Goal: Navigation & Orientation: Find specific page/section

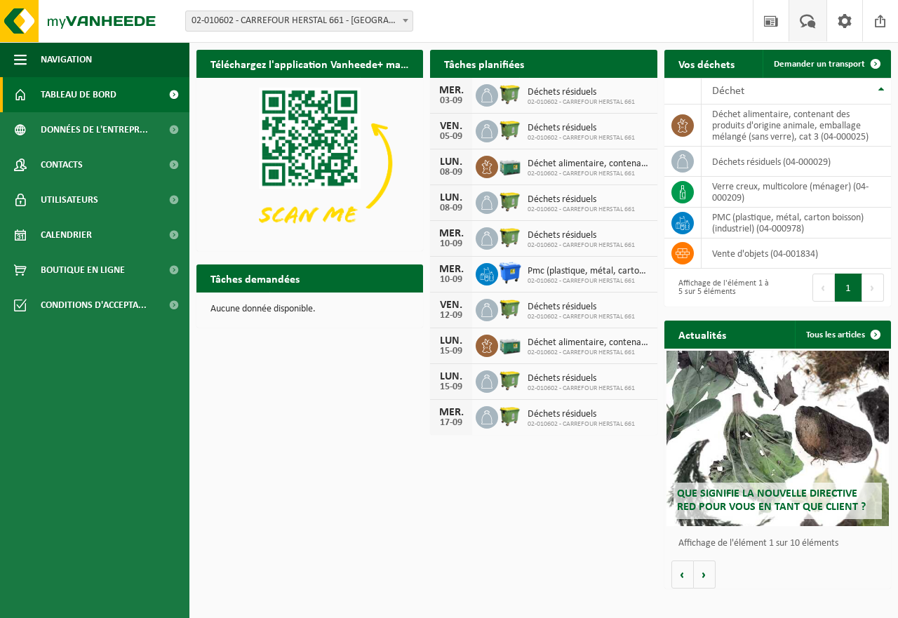
click at [794, 22] on link "Votre feedback" at bounding box center [807, 20] width 38 height 41
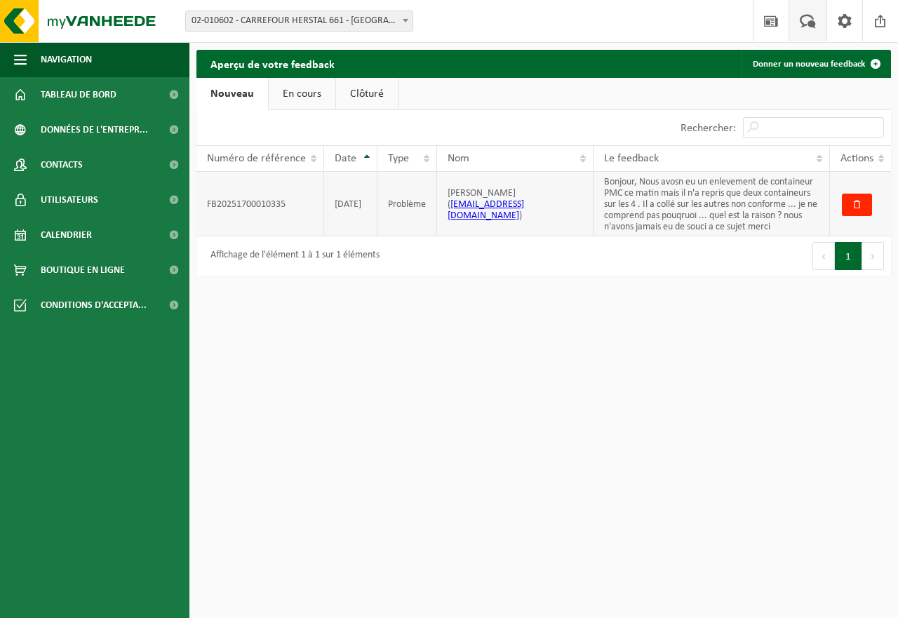
click at [722, 198] on td "Bonjour, Nous avosn eu un enlevement de containeur PMC ce matin mais il n'a rep…" at bounding box center [711, 204] width 236 height 65
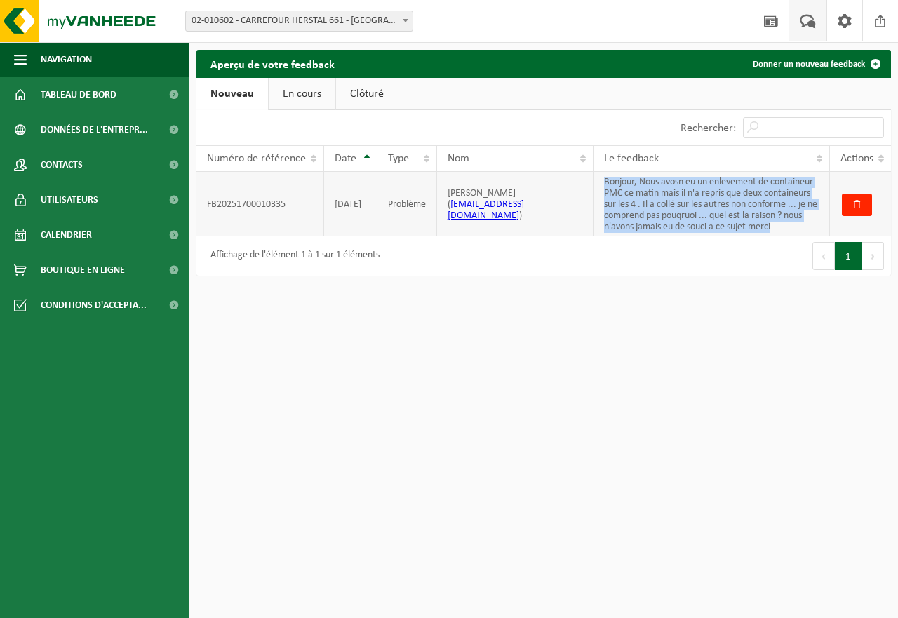
click at [722, 198] on td "Bonjour, Nous avosn eu un enlevement de containeur PMC ce matin mais il n'a rep…" at bounding box center [711, 204] width 236 height 65
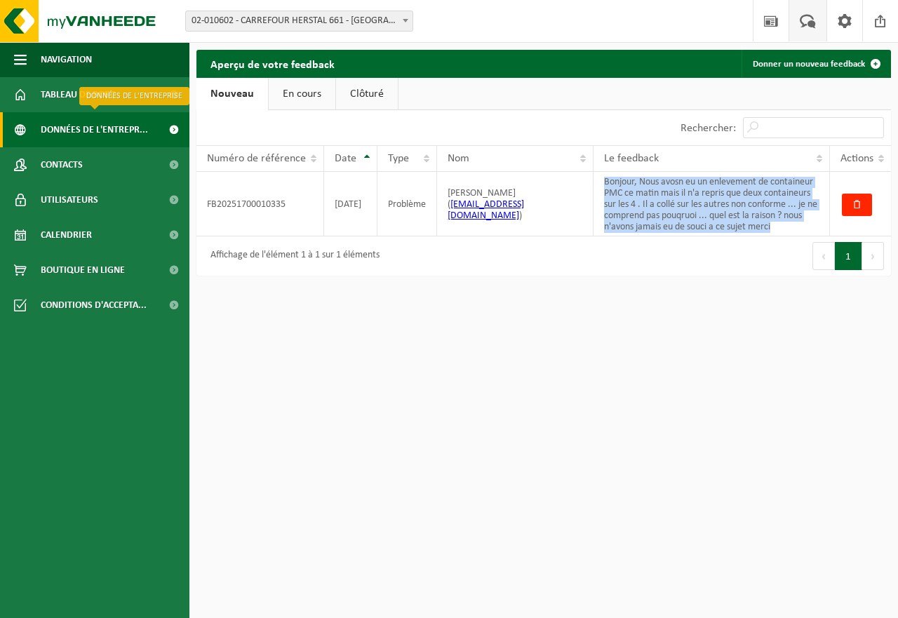
click at [83, 137] on span "Données de l'entrepr..." at bounding box center [94, 129] width 107 height 35
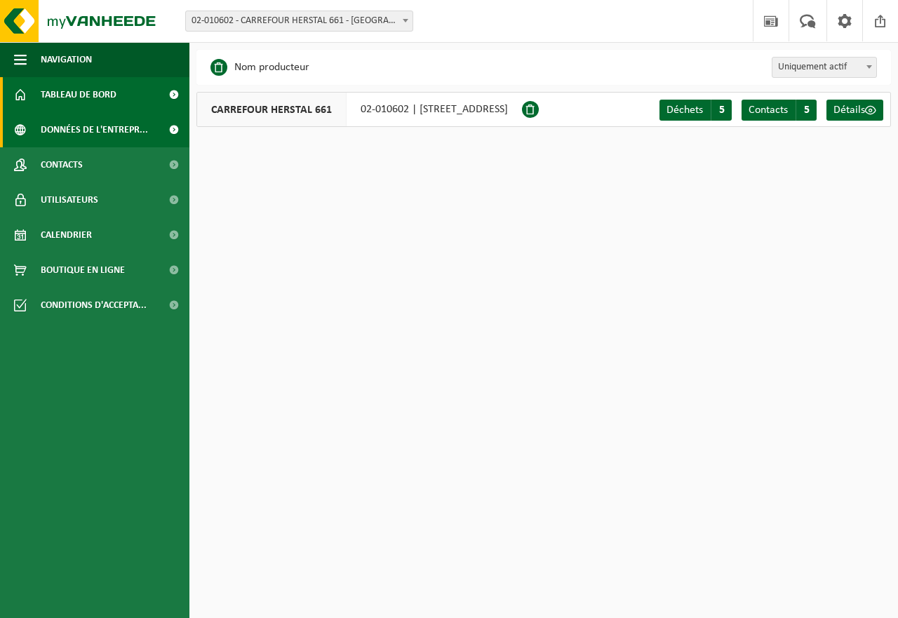
click at [81, 95] on span "Tableau de bord" at bounding box center [79, 94] width 76 height 35
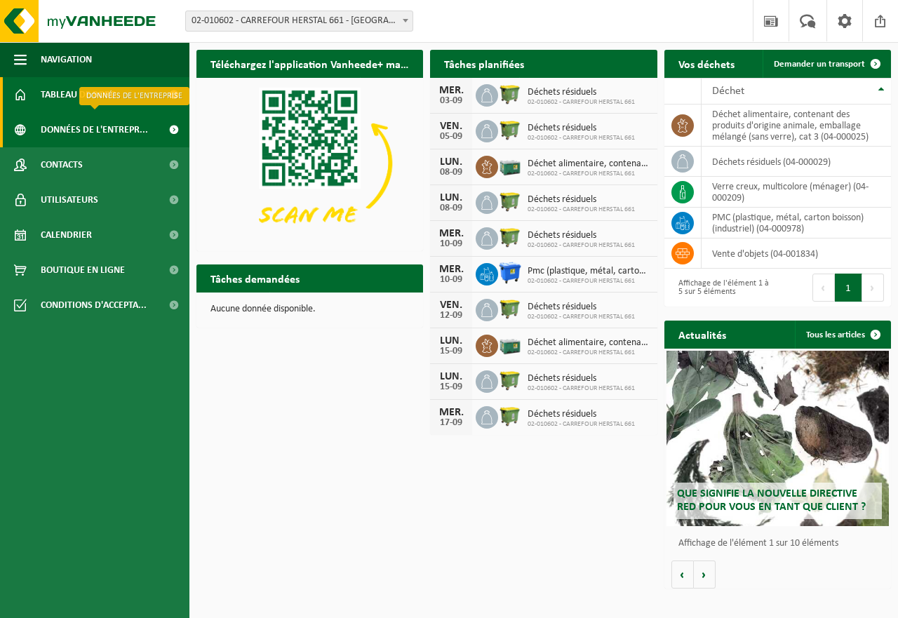
click at [61, 134] on span "Données de l'entrepr..." at bounding box center [94, 129] width 107 height 35
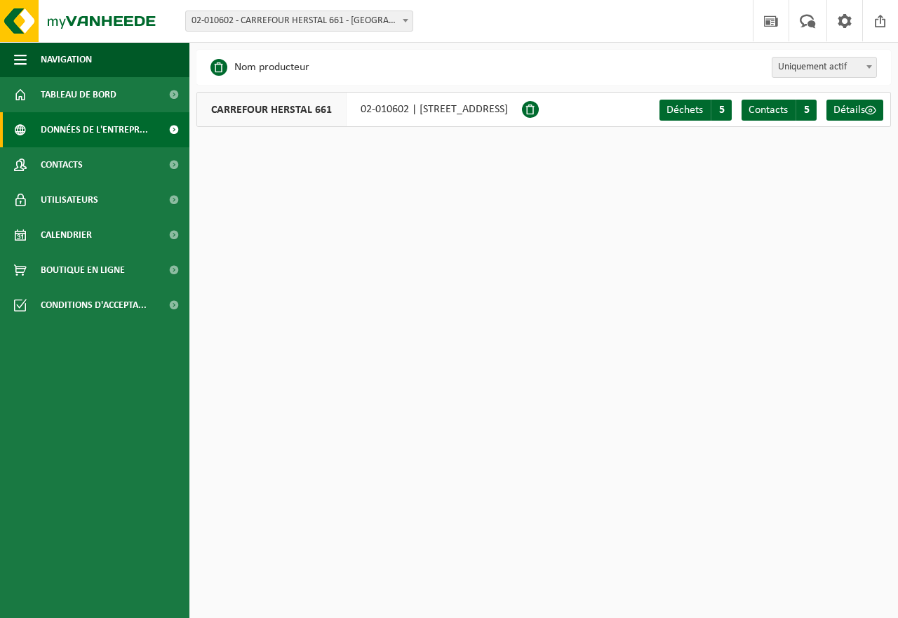
click at [99, 160] on link "Contacts" at bounding box center [94, 164] width 189 height 35
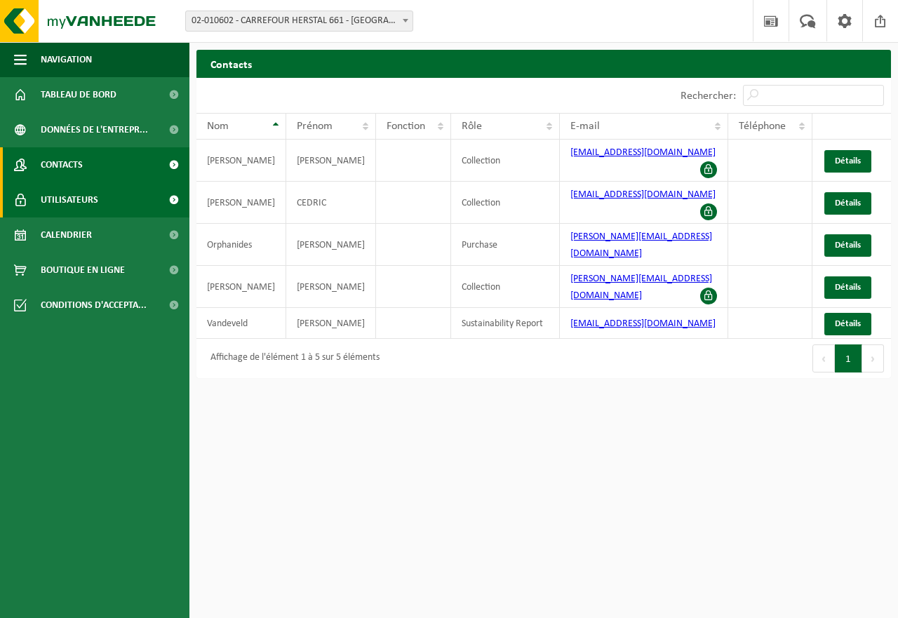
click at [104, 194] on link "Utilisateurs" at bounding box center [94, 199] width 189 height 35
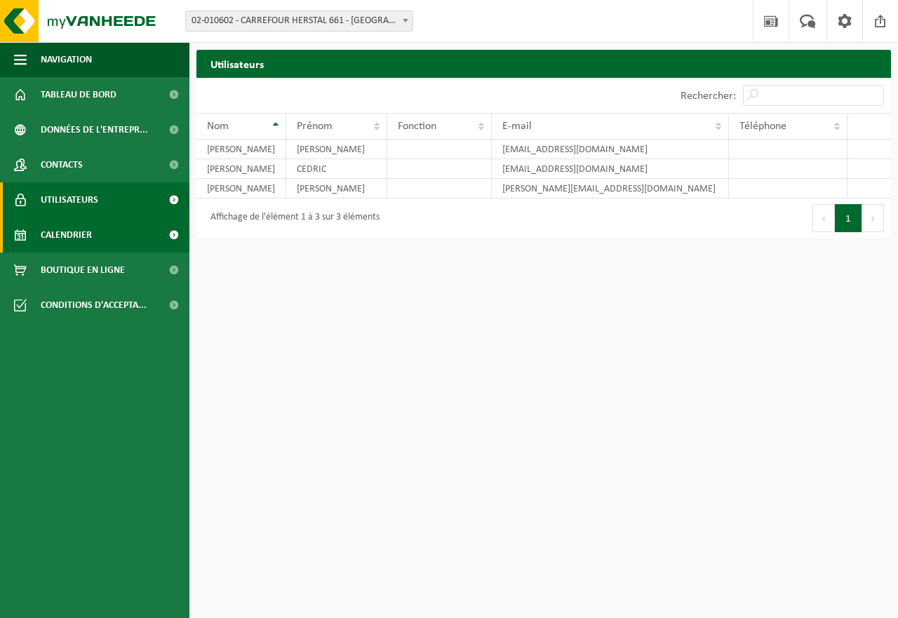
click at [116, 234] on link "Calendrier" at bounding box center [94, 234] width 189 height 35
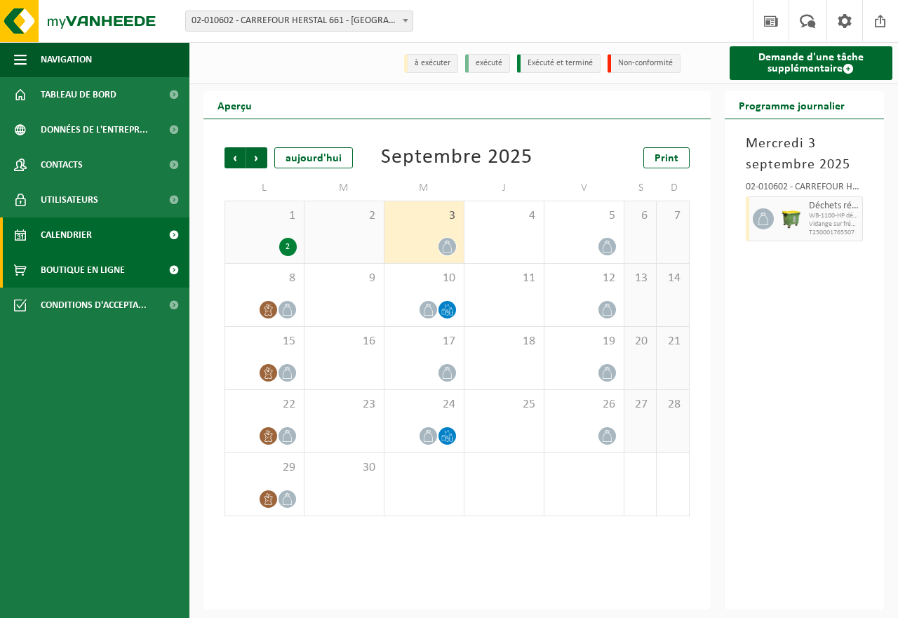
click at [115, 266] on span "Boutique en ligne" at bounding box center [83, 269] width 84 height 35
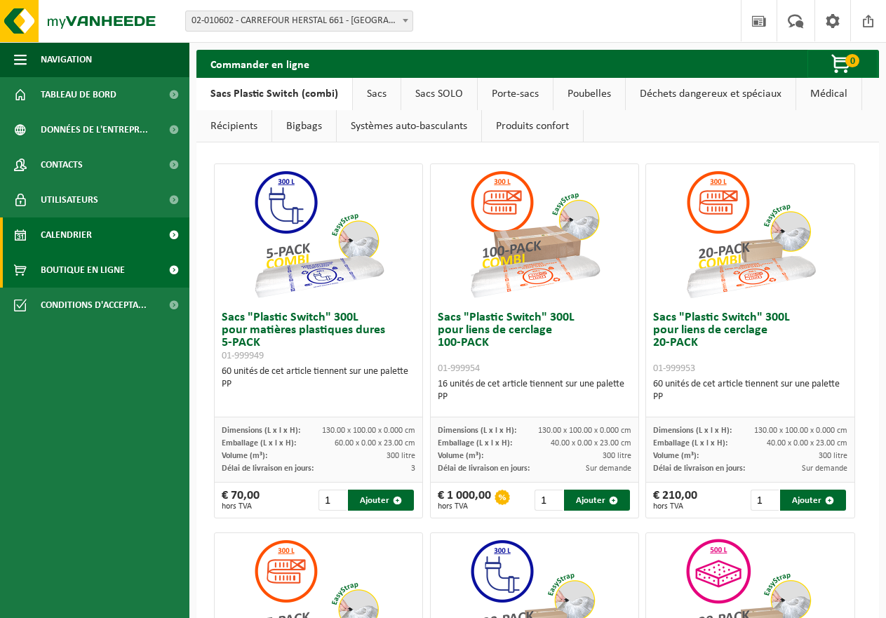
click at [119, 230] on link "Calendrier" at bounding box center [94, 234] width 189 height 35
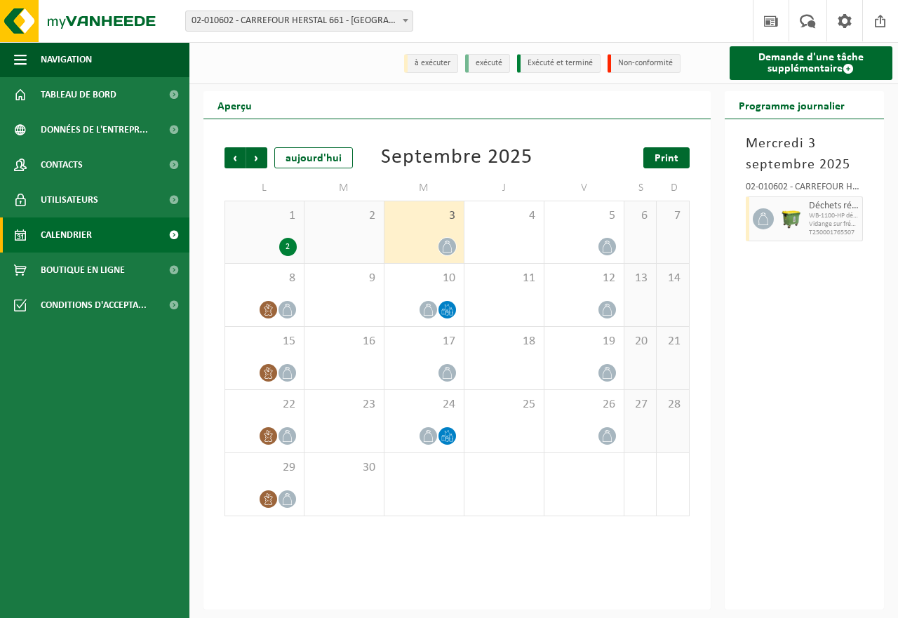
click at [654, 161] on span "Print" at bounding box center [666, 158] width 24 height 11
